Goal: Information Seeking & Learning: Learn about a topic

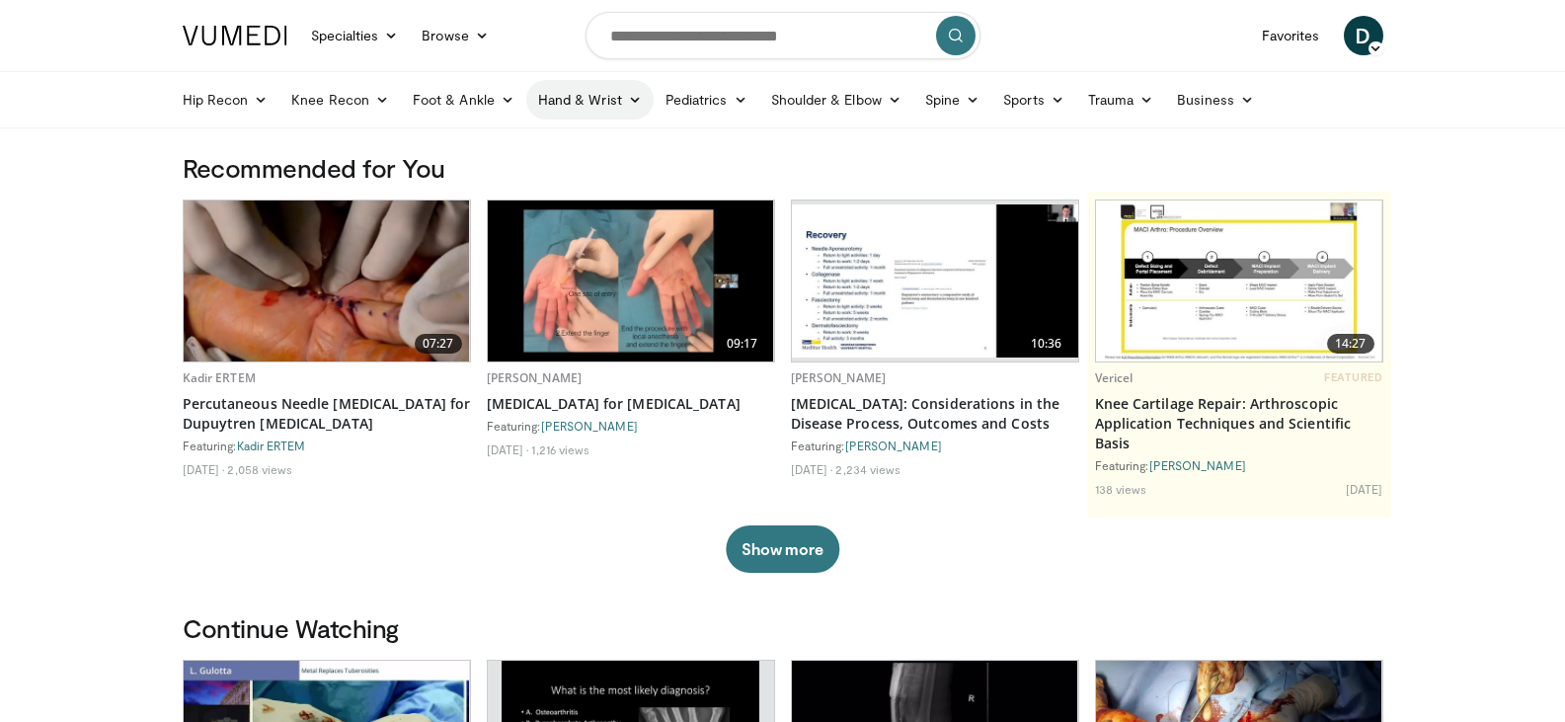
click at [573, 105] on link "Hand & Wrist" at bounding box center [589, 99] width 127 height 39
click at [577, 139] on link "Hand" at bounding box center [644, 146] width 235 height 32
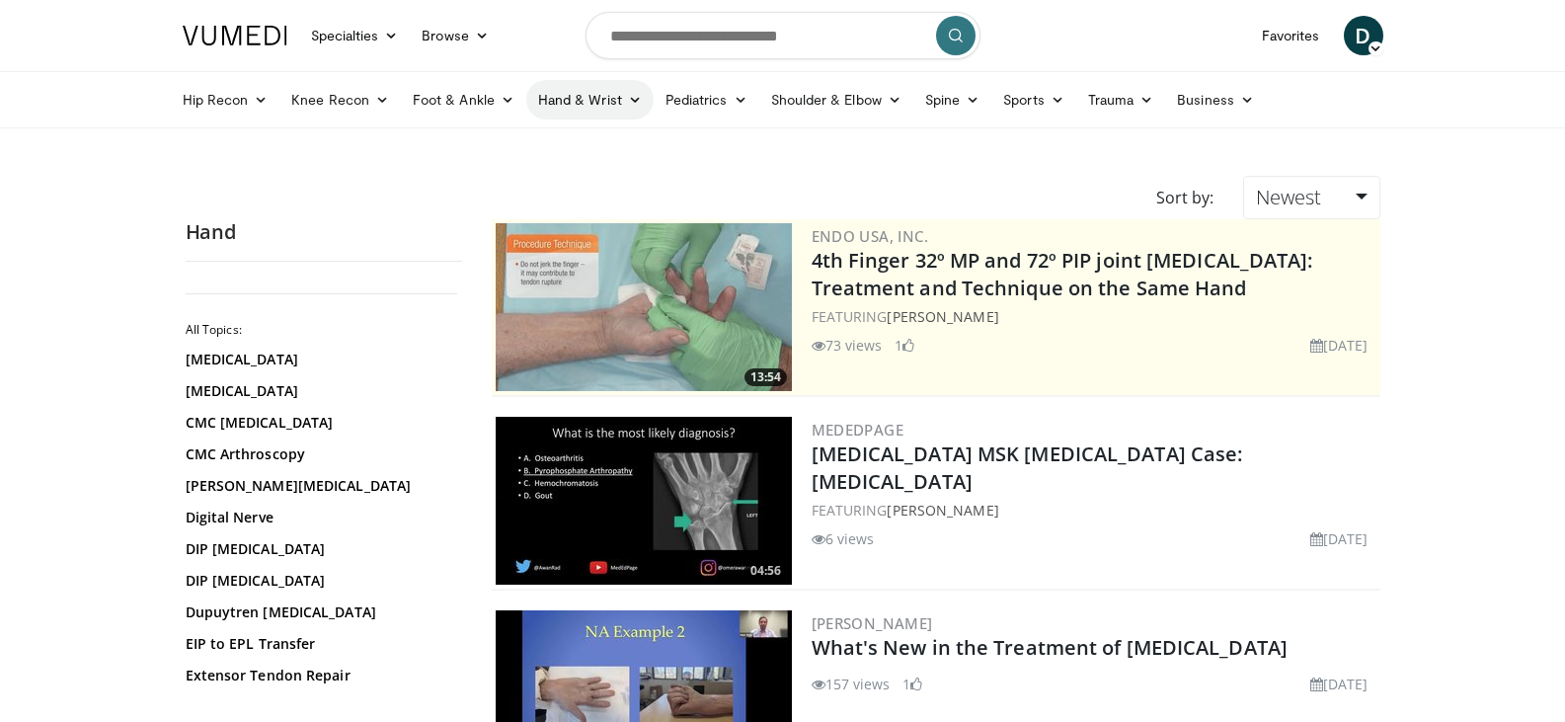
click at [574, 109] on link "Hand & Wrist" at bounding box center [589, 99] width 127 height 39
click at [575, 167] on link "Wrist" at bounding box center [644, 178] width 235 height 32
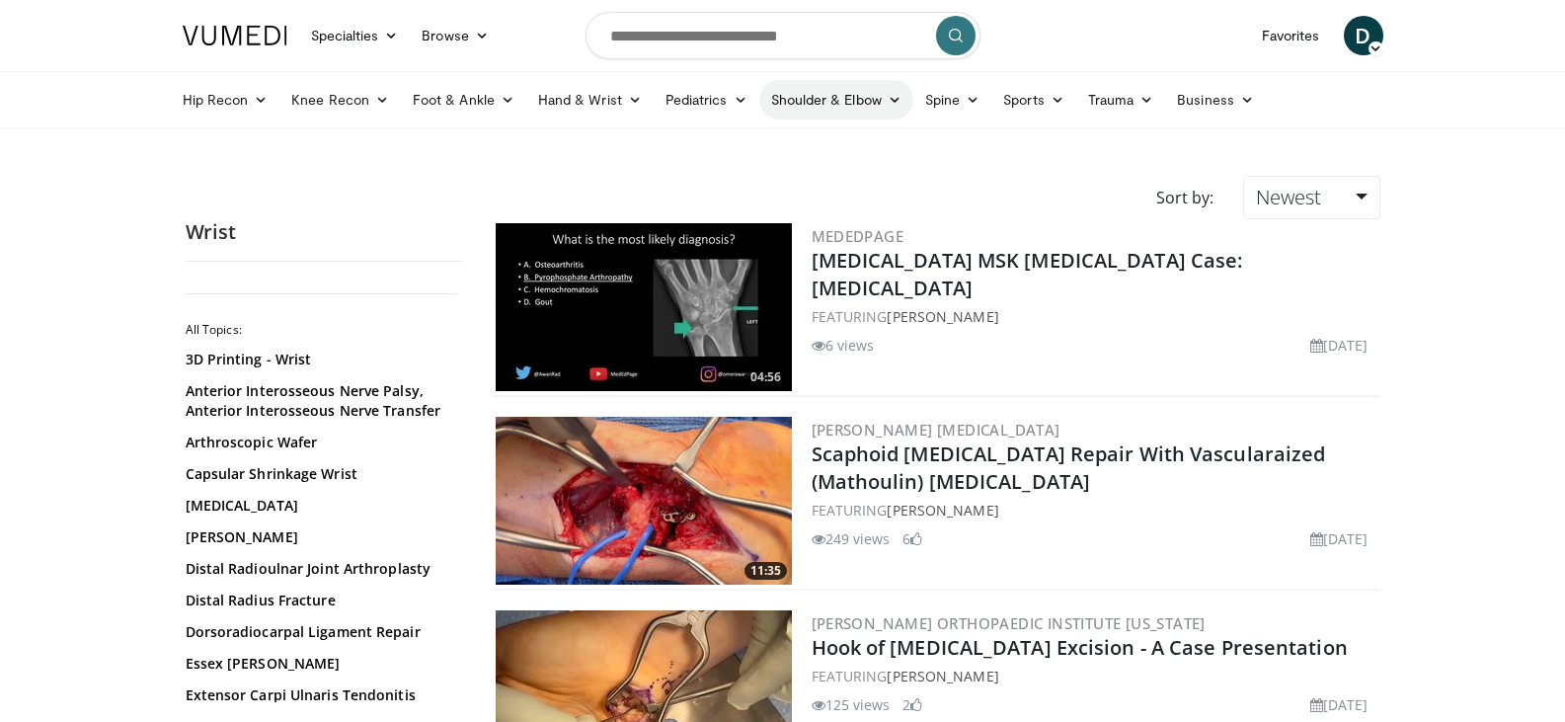
click at [811, 83] on link "Shoulder & Elbow" at bounding box center [836, 99] width 154 height 39
click at [798, 138] on link "Elbow" at bounding box center [794, 146] width 235 height 32
